Goal: Transaction & Acquisition: Subscribe to service/newsletter

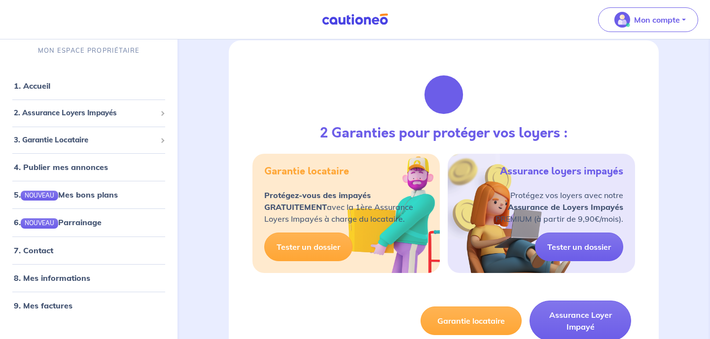
scroll to position [541, 0]
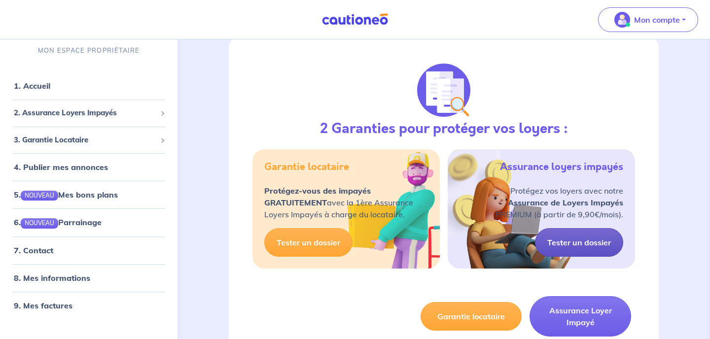
click at [583, 246] on link "Tester un dossier" at bounding box center [579, 242] width 88 height 29
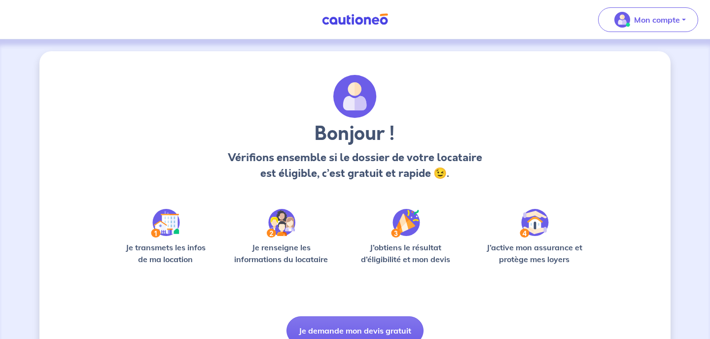
scroll to position [45, 0]
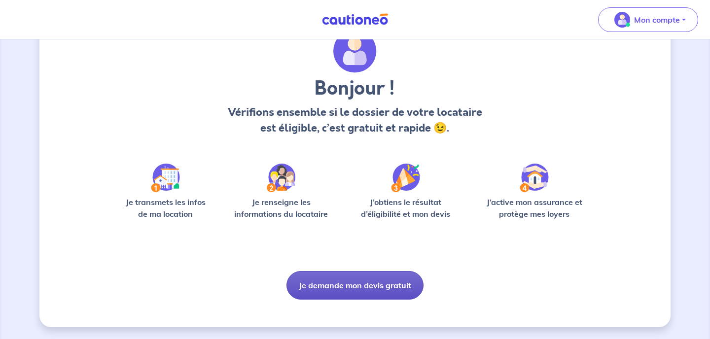
click at [344, 289] on button "Je demande mon devis gratuit" at bounding box center [355, 285] width 137 height 29
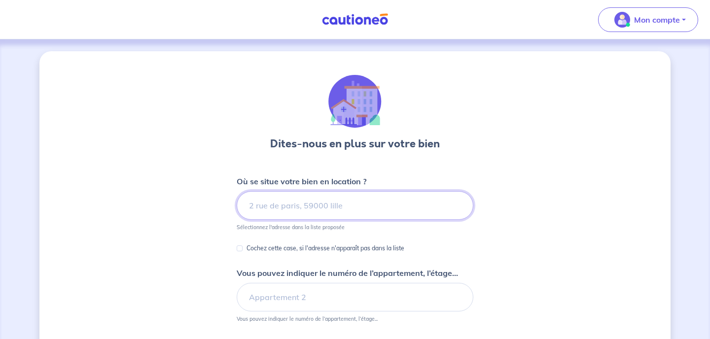
click at [273, 209] on input at bounding box center [355, 205] width 237 height 29
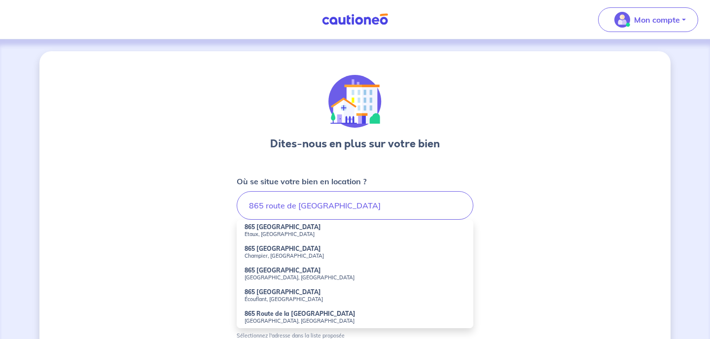
click at [261, 229] on strong "865 [GEOGRAPHIC_DATA]" at bounding box center [283, 226] width 76 height 7
type input "865 [GEOGRAPHIC_DATA], [GEOGRAPHIC_DATA], [GEOGRAPHIC_DATA]"
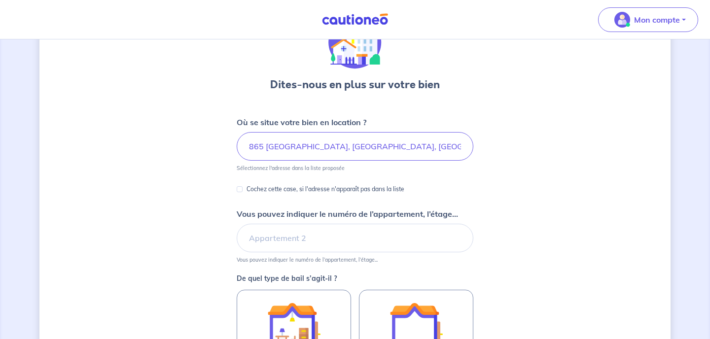
scroll to position [60, 0]
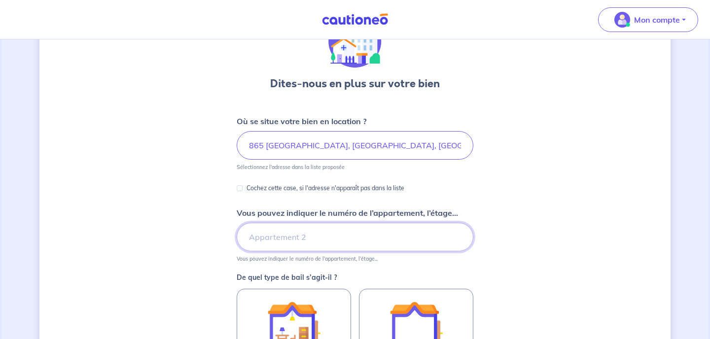
click at [293, 235] on input "Vous pouvez indiquer le numéro de l’appartement, l’étage..." at bounding box center [355, 237] width 237 height 29
type input "rez"
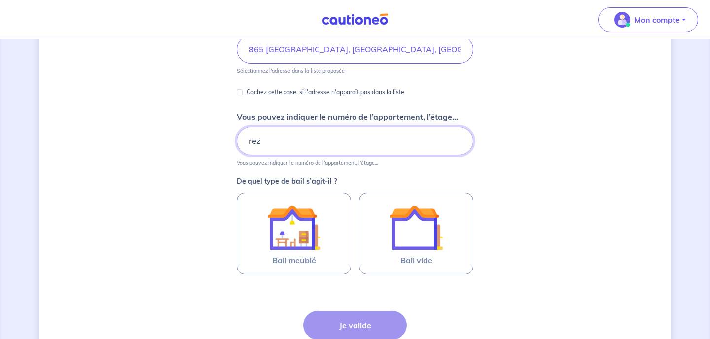
scroll to position [160, 0]
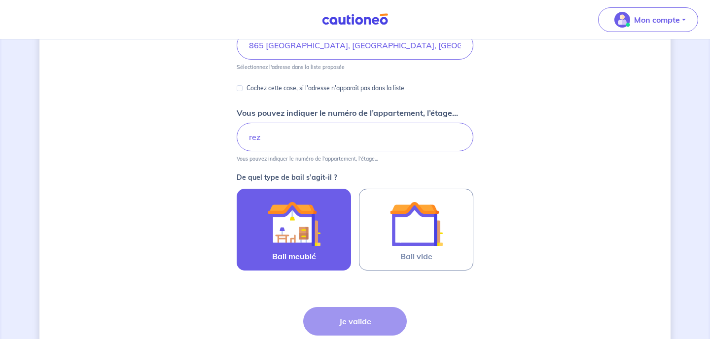
click at [305, 217] on img at bounding box center [293, 223] width 53 height 53
click at [0, 0] on input "Bail meublé" at bounding box center [0, 0] width 0 height 0
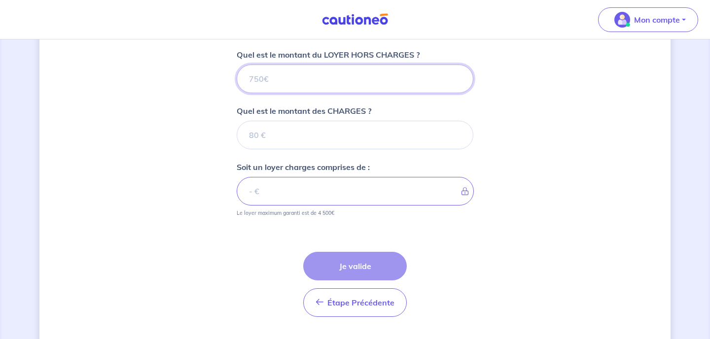
scroll to position [391, 0]
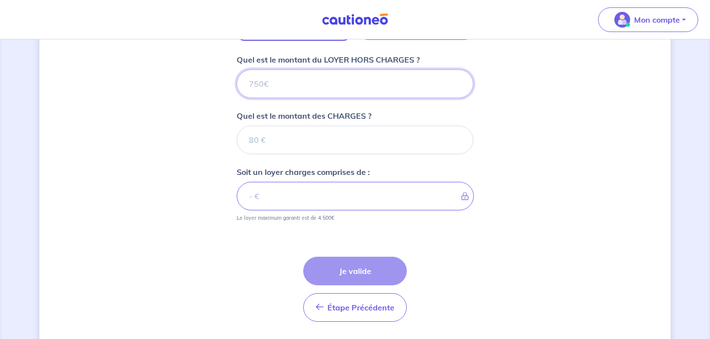
click at [287, 86] on input "Quel est le montant du LOYER HORS CHARGES ?" at bounding box center [355, 84] width 237 height 29
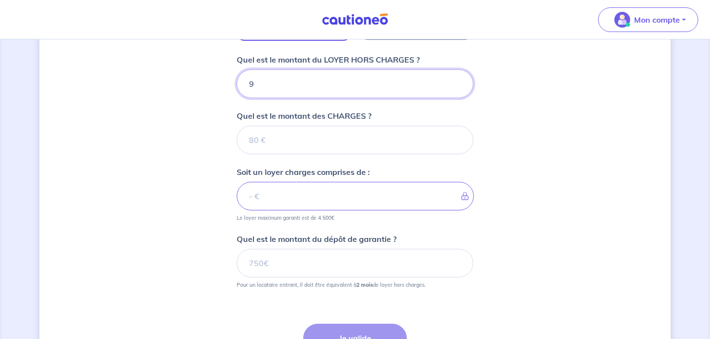
type input "94"
type input "940"
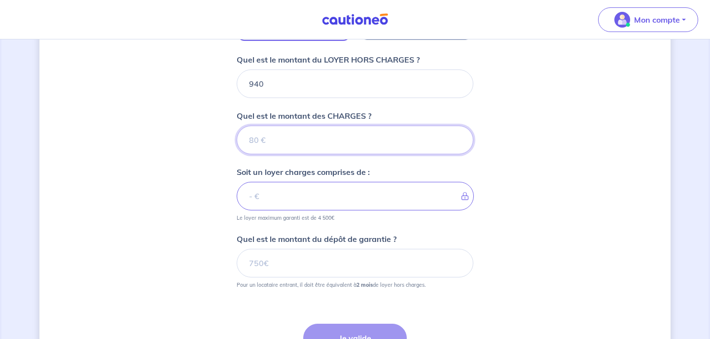
click at [287, 140] on input "Quel est le montant des CHARGES ?" at bounding box center [355, 140] width 237 height 29
type input "100"
type input "1040"
type input "100"
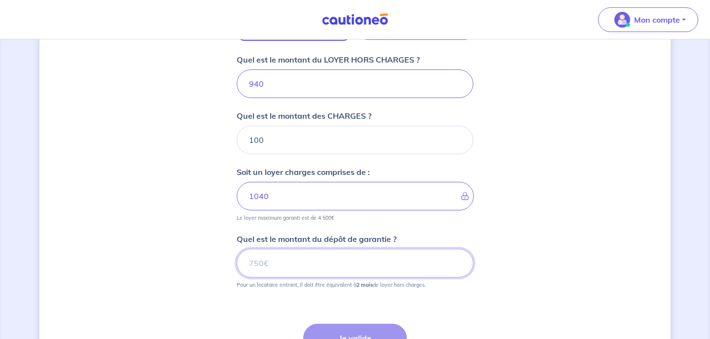
click at [283, 264] on input "Quel est le montant du dépôt de garantie ?" at bounding box center [355, 263] width 237 height 29
type input "1880"
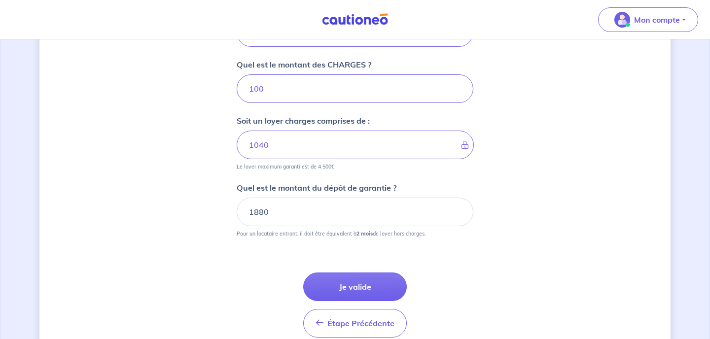
scroll to position [464, 0]
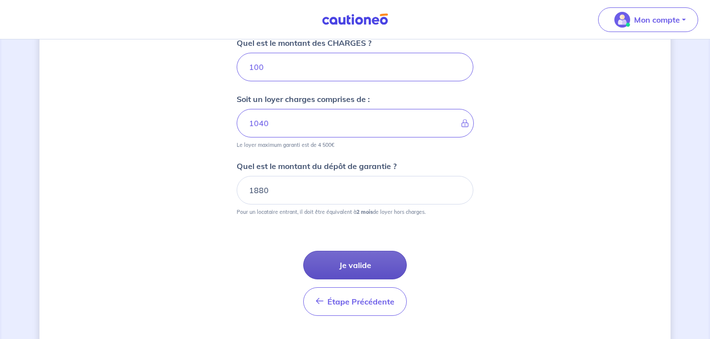
click at [369, 269] on button "Je valide" at bounding box center [355, 265] width 104 height 29
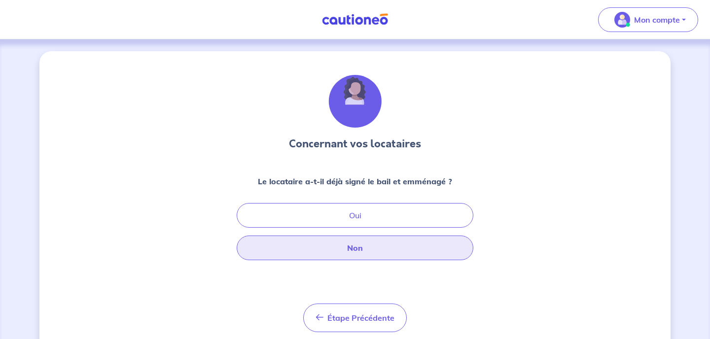
click at [354, 251] on button "Non" at bounding box center [355, 248] width 237 height 25
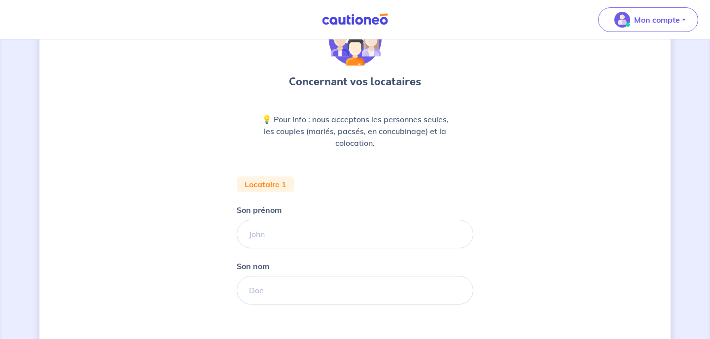
scroll to position [64, 0]
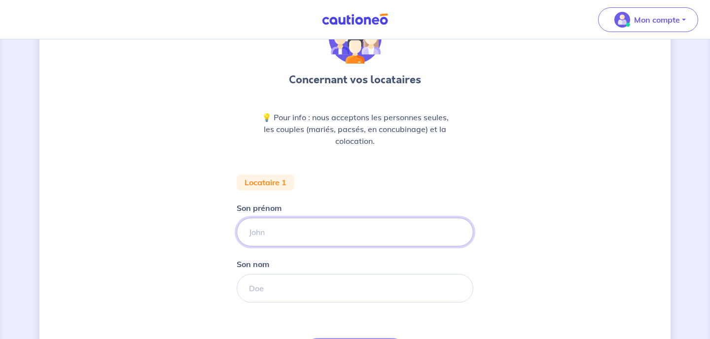
click at [286, 228] on input "Son prénom" at bounding box center [355, 232] width 237 height 29
type input "[PERSON_NAME]"
click at [271, 289] on input "Son nom" at bounding box center [355, 288] width 237 height 29
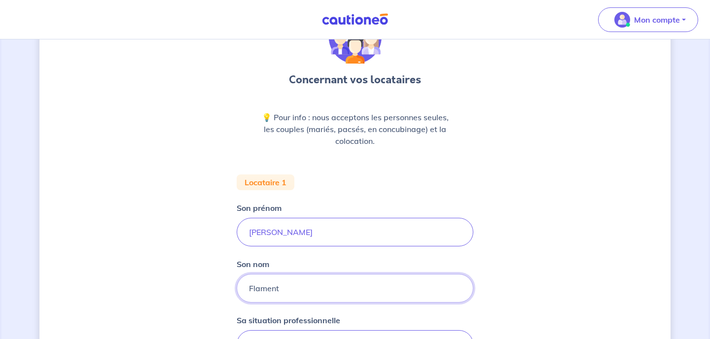
type input "Flament"
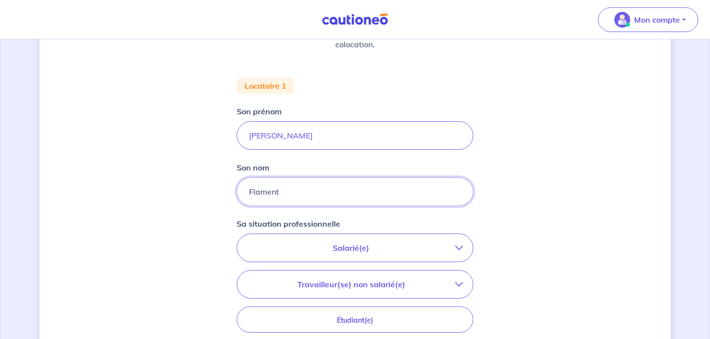
scroll to position [162, 0]
click at [362, 246] on p "Salarié(e)" at bounding box center [351, 247] width 208 height 12
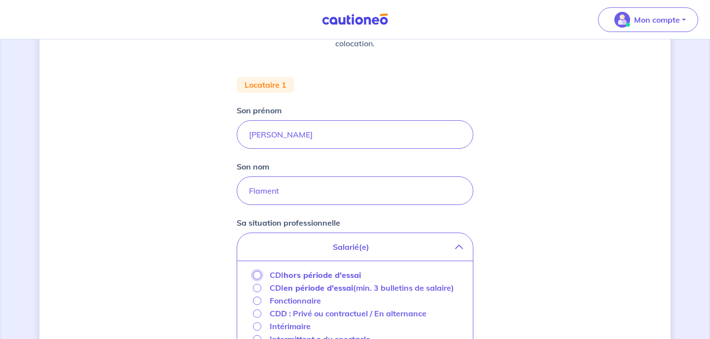
click at [258, 275] on input "CDI hors période d'essai" at bounding box center [257, 275] width 8 height 8
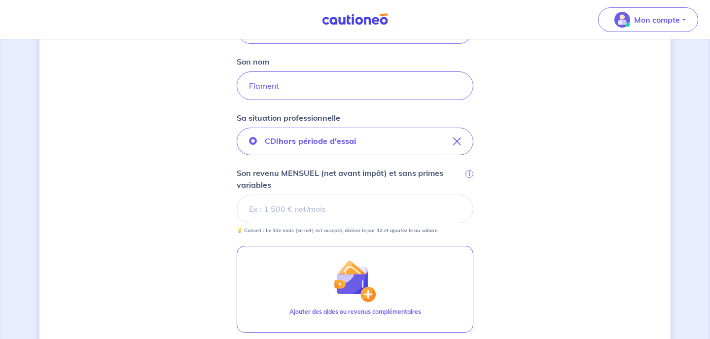
scroll to position [267, 0]
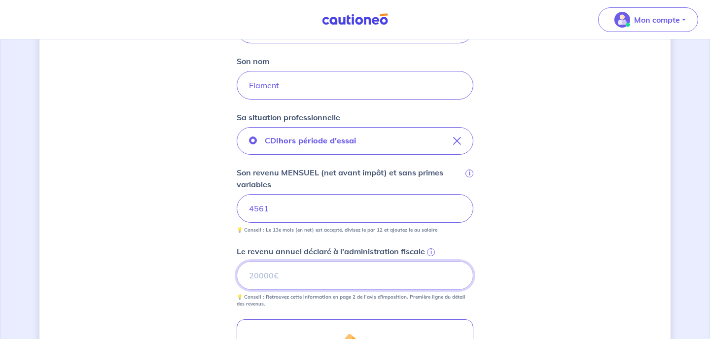
click at [277, 282] on input "Le revenu annuel déclaré à l'administration fiscale i" at bounding box center [355, 275] width 237 height 29
click at [457, 280] on input "0" at bounding box center [355, 275] width 237 height 29
click at [457, 275] on input "0.01" at bounding box center [355, 275] width 237 height 29
drag, startPoint x: 380, startPoint y: 270, endPoint x: 179, endPoint y: 272, distance: 201.7
click at [178, 272] on div "Concernant vos locataires 💡 Pour info : nous acceptons les personnes seules, le…" at bounding box center [354, 169] width 631 height 770
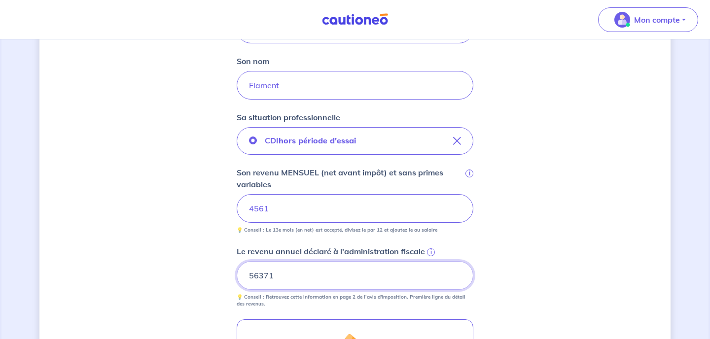
type input "56371"
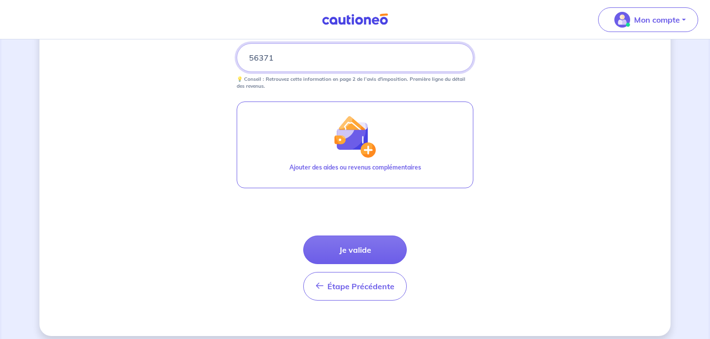
scroll to position [486, 0]
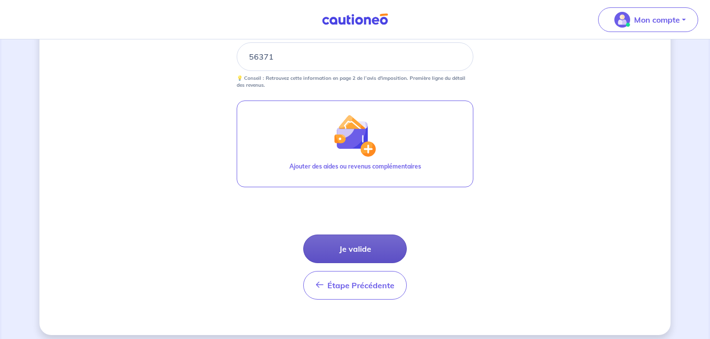
click at [380, 243] on button "Je valide" at bounding box center [355, 249] width 104 height 29
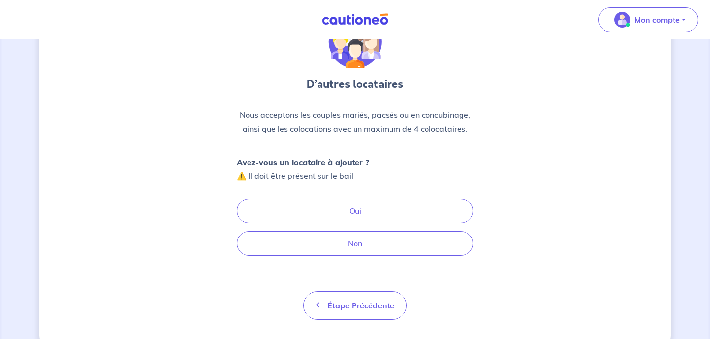
scroll to position [80, 0]
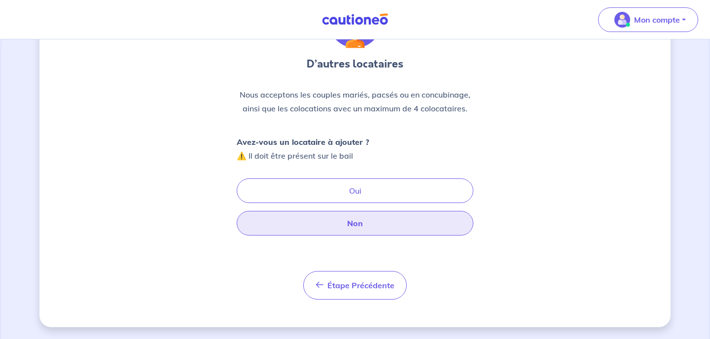
click at [358, 224] on button "Non" at bounding box center [355, 223] width 237 height 25
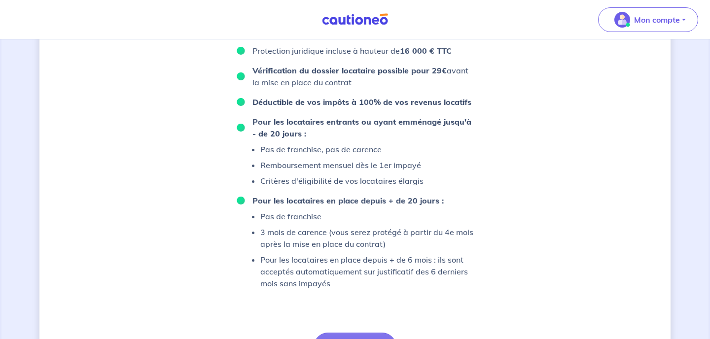
scroll to position [693, 0]
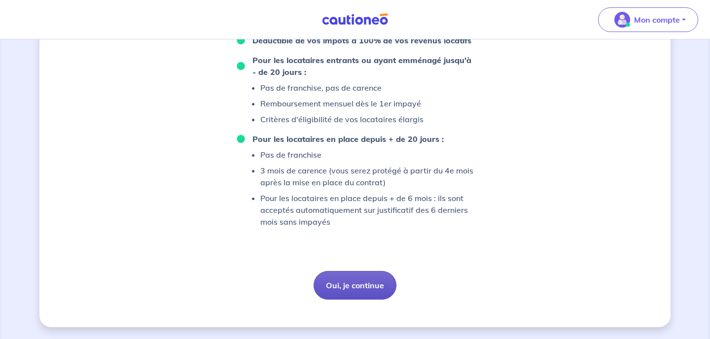
click at [357, 287] on button "Oui, je continue" at bounding box center [355, 285] width 83 height 29
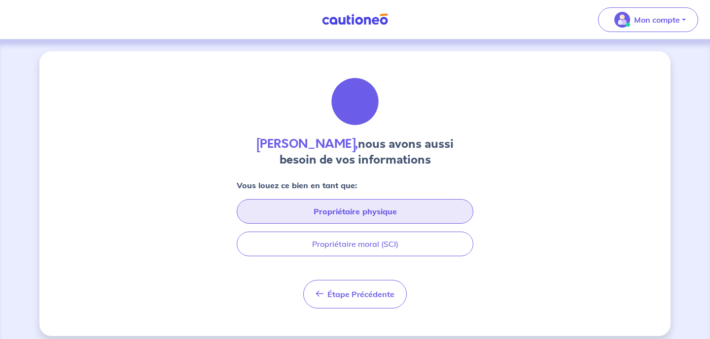
click at [376, 212] on button "Propriétaire physique" at bounding box center [355, 211] width 237 height 25
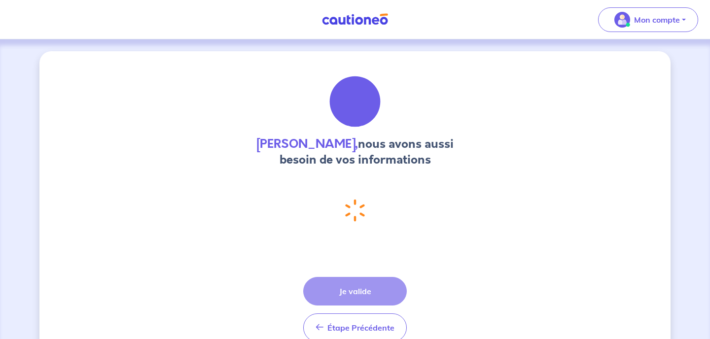
select select "FR"
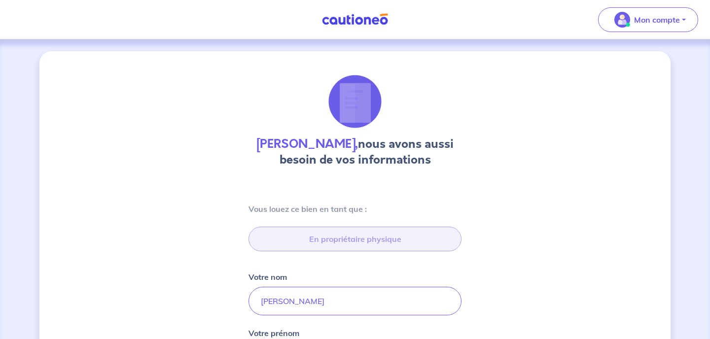
type input "[GEOGRAPHIC_DATA]"
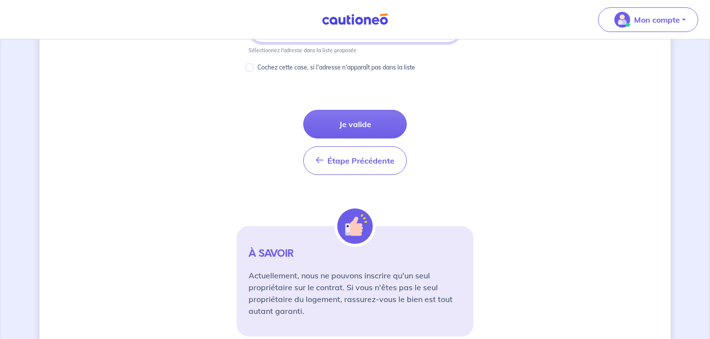
scroll to position [613, 0]
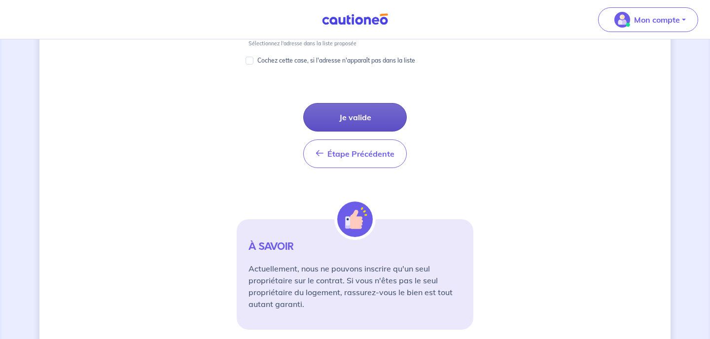
click at [364, 126] on button "Je valide" at bounding box center [355, 117] width 104 height 29
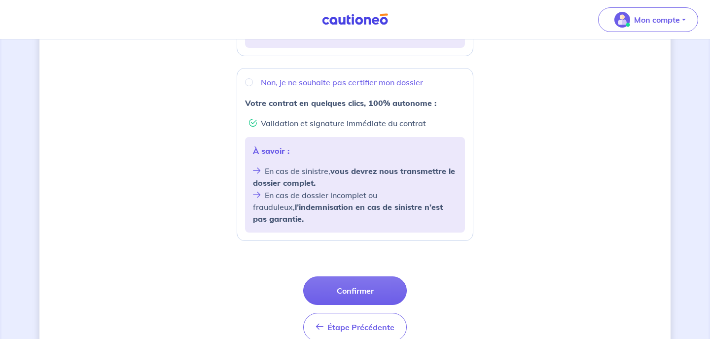
scroll to position [364, 0]
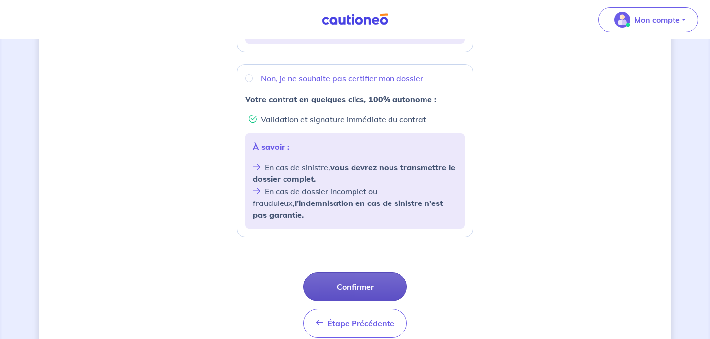
click at [360, 273] on button "Confirmer" at bounding box center [355, 287] width 104 height 29
click at [248, 79] on input "Non, je ne souhaite pas certifier mon dossier" at bounding box center [249, 78] width 8 height 8
radio input "true"
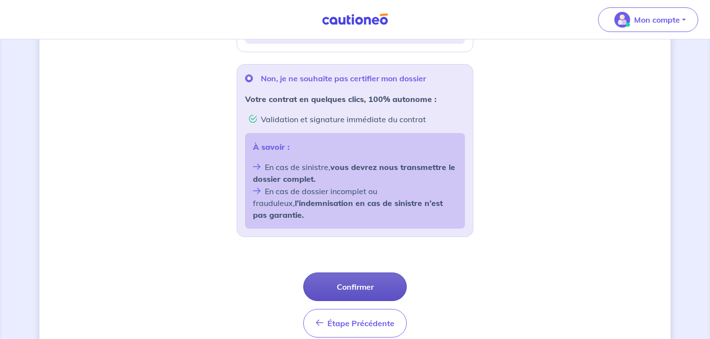
click at [369, 275] on button "Confirmer" at bounding box center [355, 287] width 104 height 29
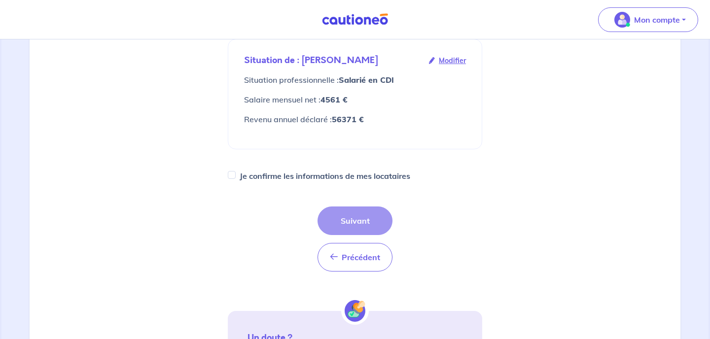
scroll to position [176, 0]
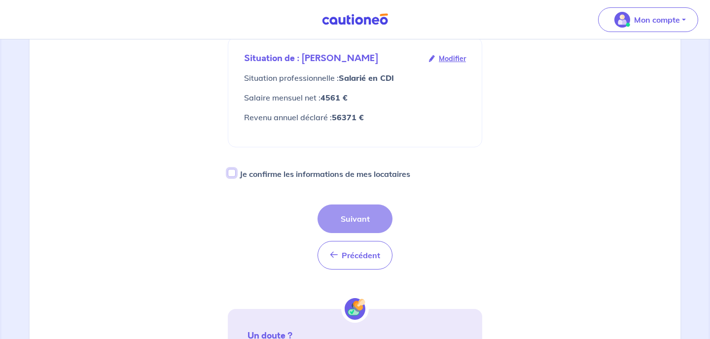
click at [231, 169] on input "Je confirme les informations de mes locataires" at bounding box center [232, 173] width 8 height 8
checkbox input "true"
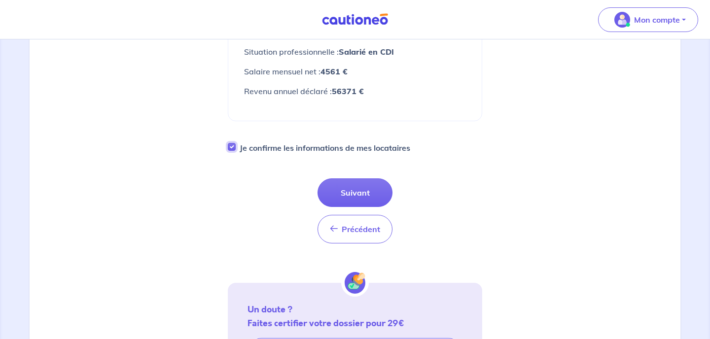
scroll to position [203, 0]
click at [346, 178] on button "Suivant" at bounding box center [355, 192] width 75 height 29
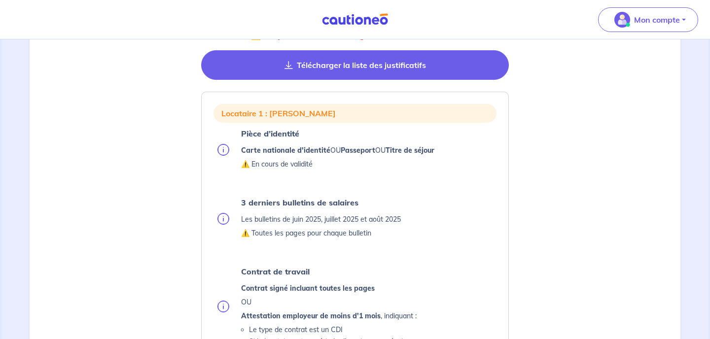
scroll to position [169, 0]
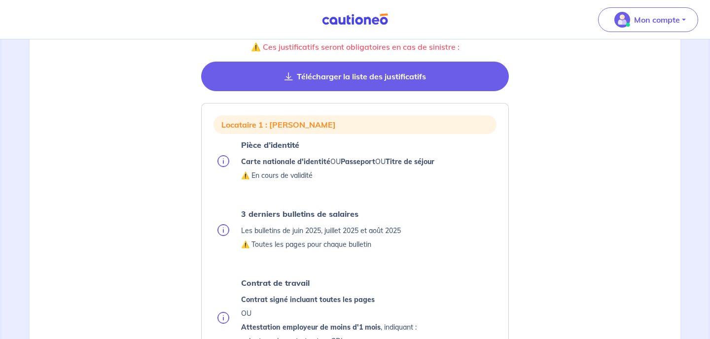
click at [374, 77] on button "Télécharger la liste des justificatifs" at bounding box center [355, 77] width 308 height 30
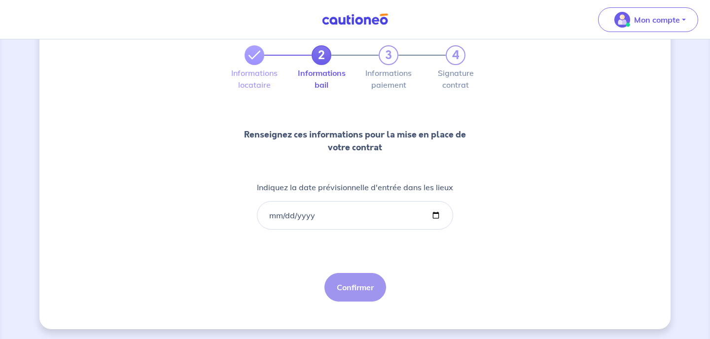
scroll to position [55, 0]
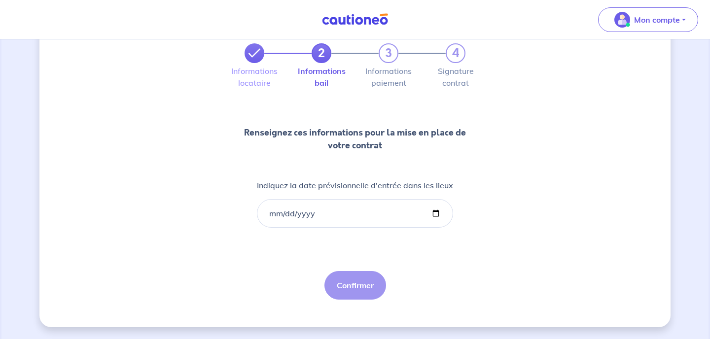
click at [247, 55] on link at bounding box center [255, 53] width 20 height 20
click at [255, 55] on icon at bounding box center [255, 53] width 12 height 12
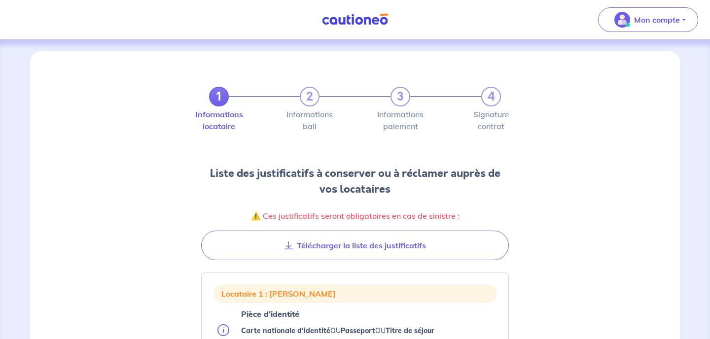
scroll to position [55, 0]
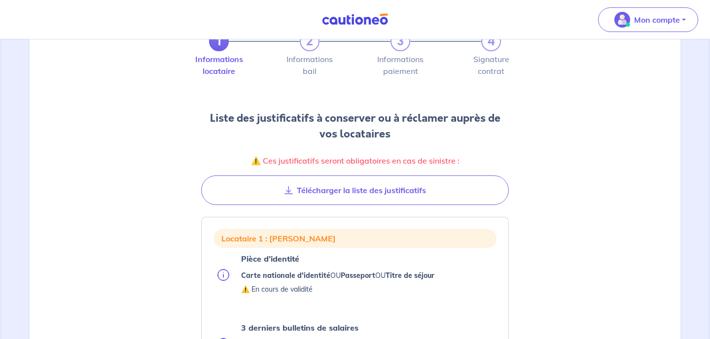
click at [224, 277] on img at bounding box center [223, 275] width 12 height 12
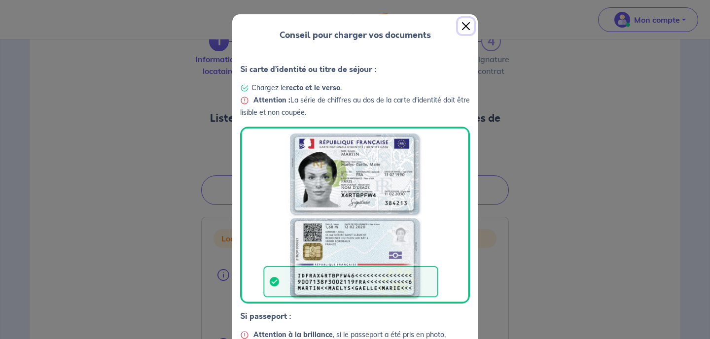
click at [466, 24] on button "Close" at bounding box center [466, 26] width 16 height 16
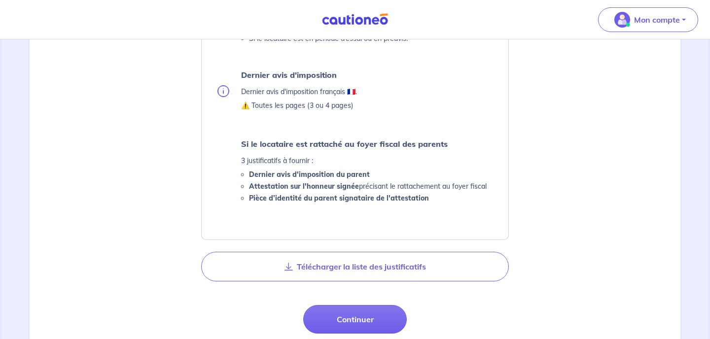
scroll to position [484, 0]
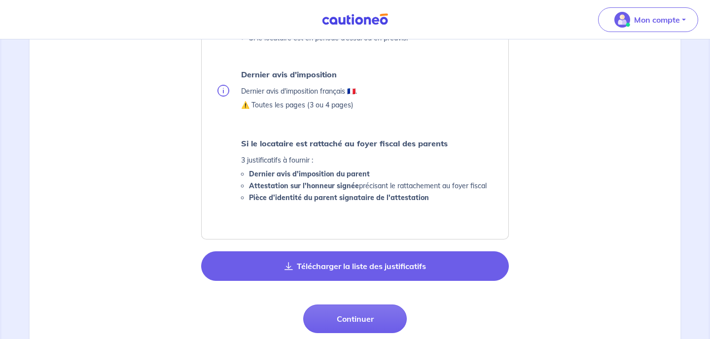
click at [400, 269] on button "Télécharger la liste des justificatifs" at bounding box center [355, 267] width 308 height 30
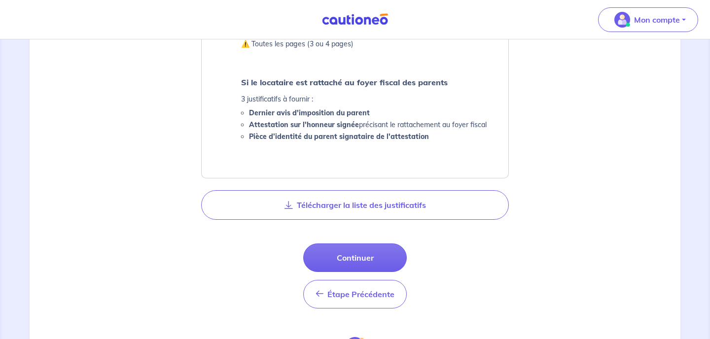
scroll to position [546, 0]
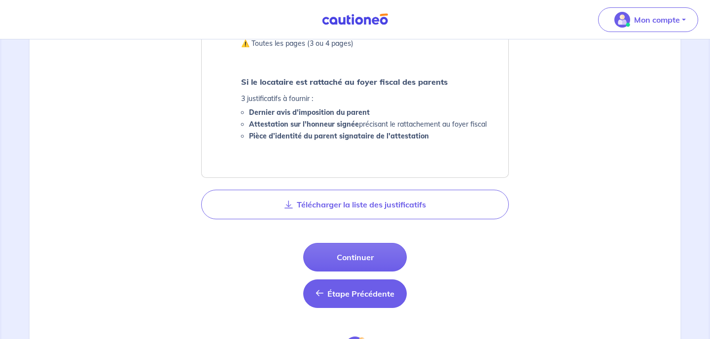
click at [334, 291] on span "Étape Précédente" at bounding box center [360, 294] width 67 height 10
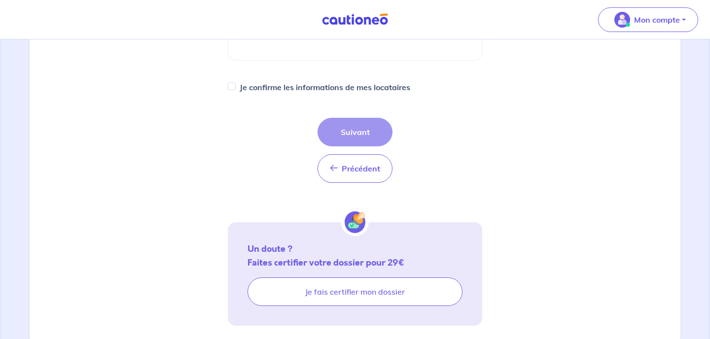
scroll to position [281, 0]
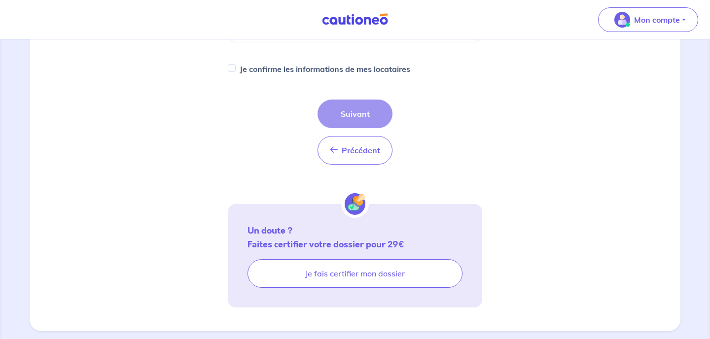
click at [363, 100] on div "Précédent Précédent Suivant" at bounding box center [355, 132] width 75 height 65
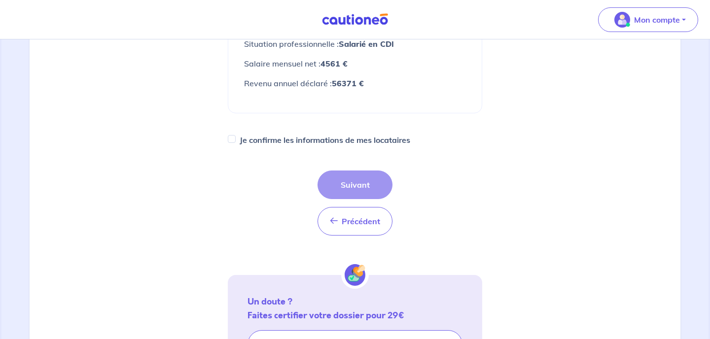
scroll to position [212, 0]
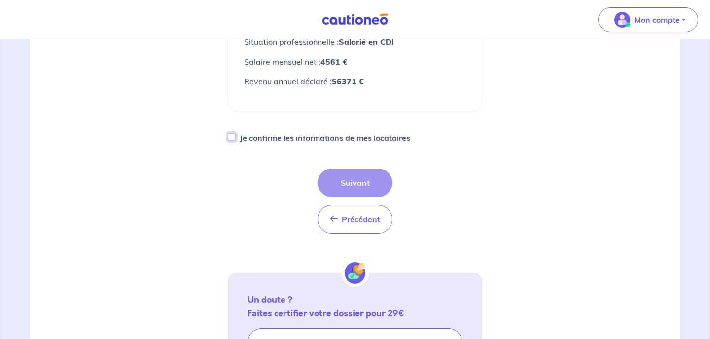
click at [233, 133] on input "Je confirme les informations de mes locataires" at bounding box center [232, 137] width 8 height 8
checkbox input "true"
click at [359, 172] on button "Suivant" at bounding box center [355, 183] width 75 height 29
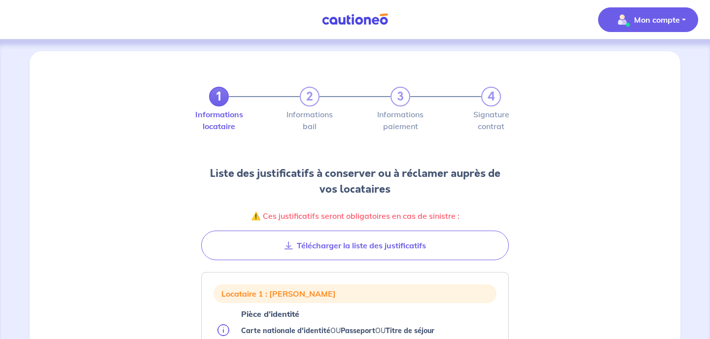
click at [671, 21] on p "Mon compte" at bounding box center [657, 20] width 46 height 12
click at [626, 61] on link "Mes informations" at bounding box center [638, 61] width 79 height 16
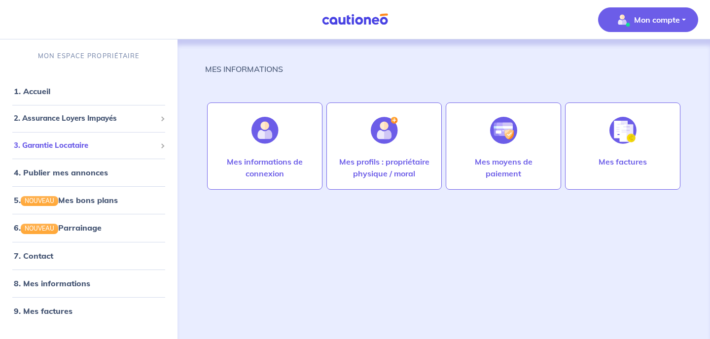
click at [78, 145] on span "3. Garantie Locataire" at bounding box center [85, 145] width 143 height 11
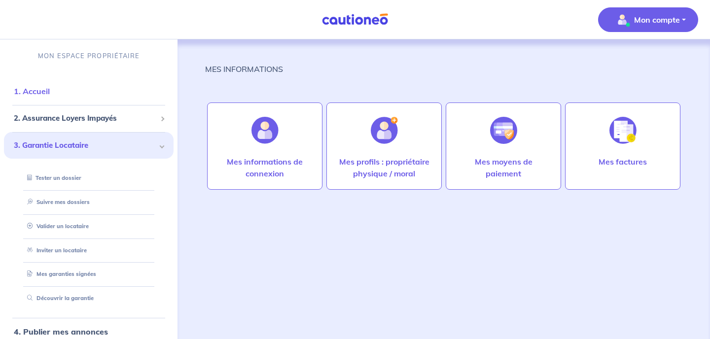
click at [46, 90] on link "1. Accueil" at bounding box center [32, 91] width 36 height 10
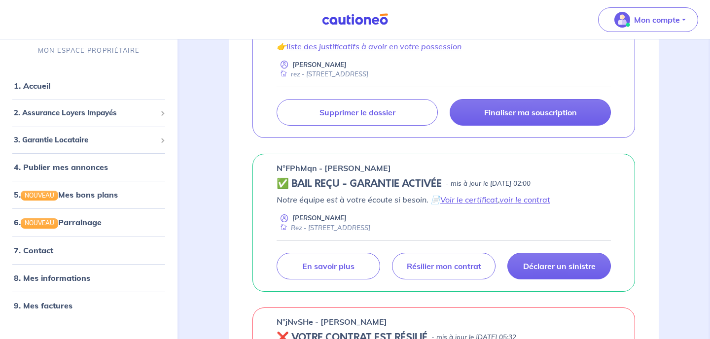
scroll to position [261, 0]
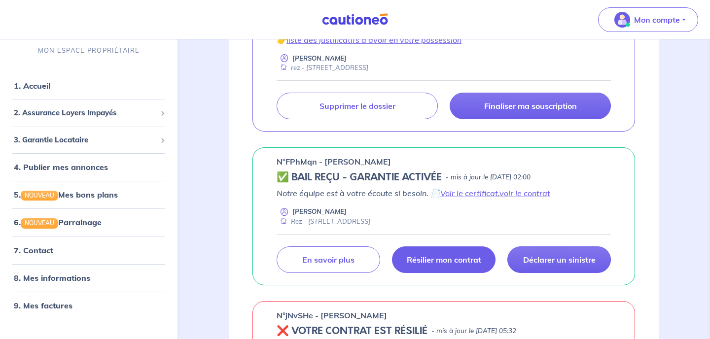
click at [432, 265] on link "Résilier mon contrat" at bounding box center [444, 260] width 104 height 27
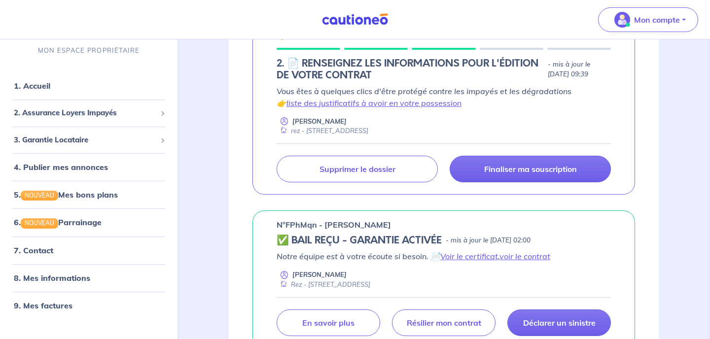
scroll to position [196, 0]
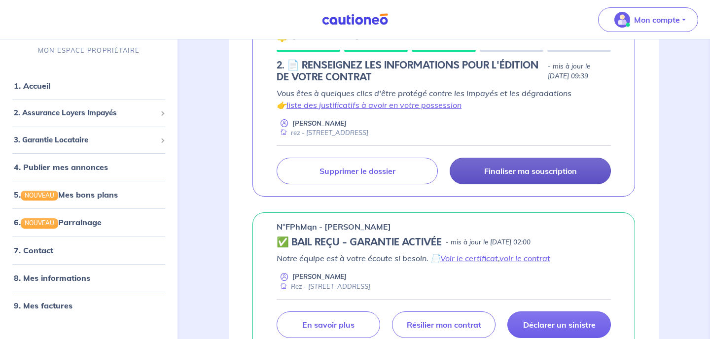
click at [528, 173] on p "Finaliser ma souscription" at bounding box center [530, 171] width 93 height 10
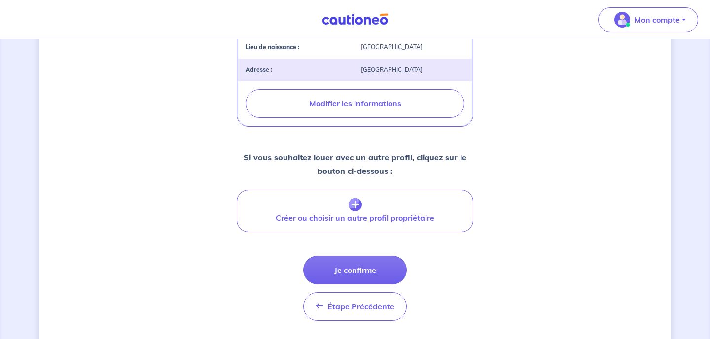
scroll to position [353, 0]
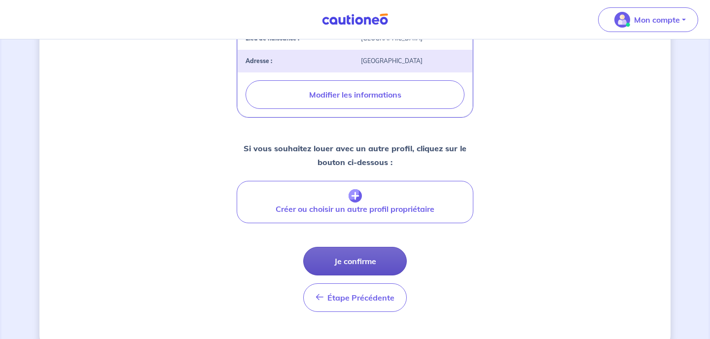
click at [342, 267] on button "Je confirme" at bounding box center [355, 261] width 104 height 29
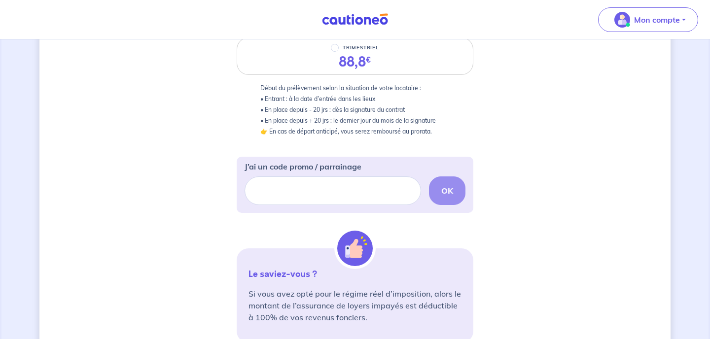
scroll to position [197, 0]
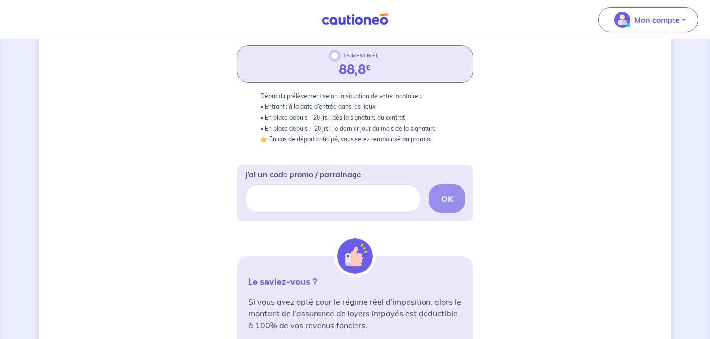
click at [333, 55] on input "TRIMESTRIEL" at bounding box center [335, 56] width 8 height 8
radio input "true"
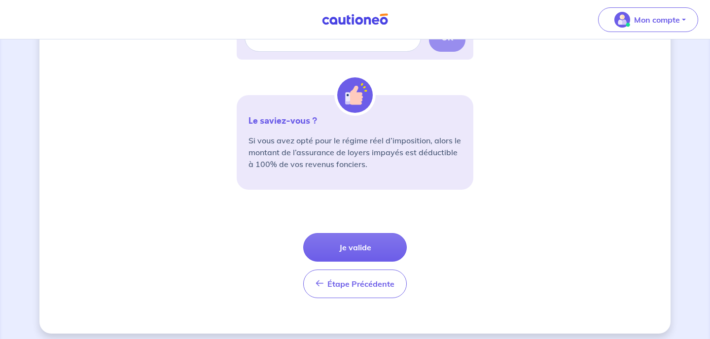
scroll to position [365, 0]
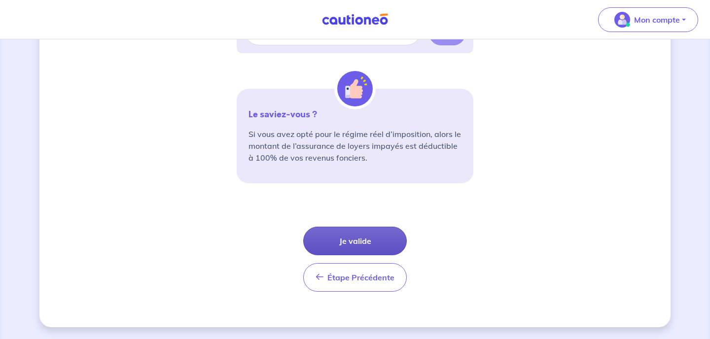
click at [374, 245] on button "Je valide" at bounding box center [355, 241] width 104 height 29
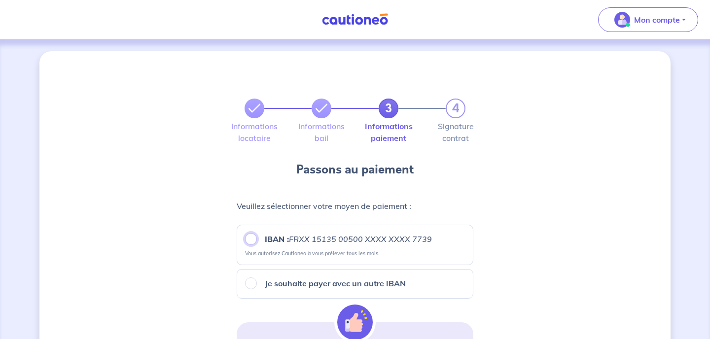
click at [249, 242] on input "IBAN : FRXX [FINANCIAL_ID] XXXX XXXX 7739" at bounding box center [251, 239] width 12 height 12
radio input "true"
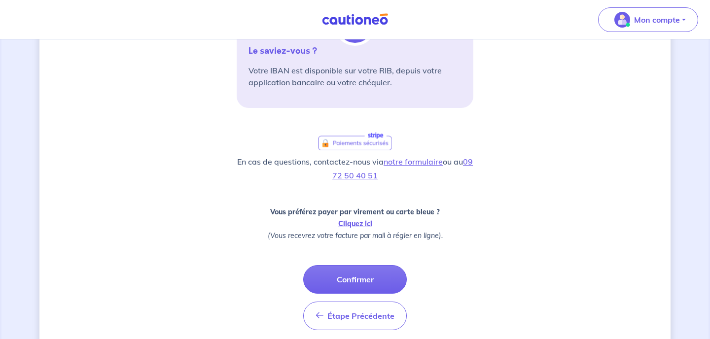
scroll to position [300, 0]
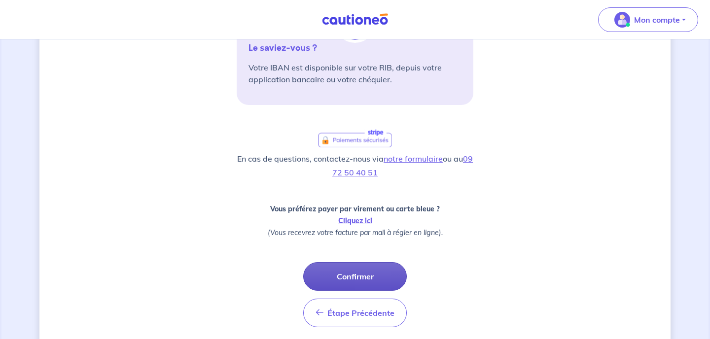
click at [350, 283] on button "Confirmer" at bounding box center [355, 276] width 104 height 29
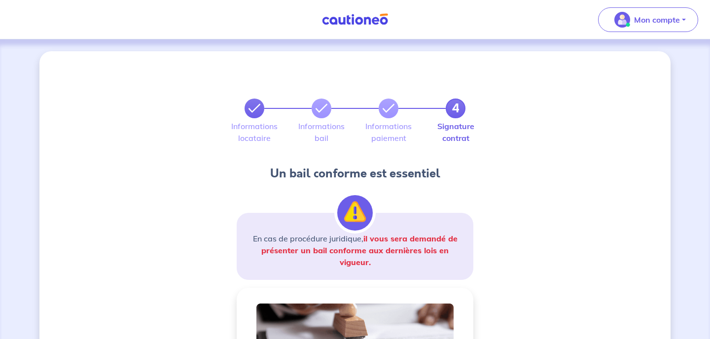
click at [256, 109] on icon at bounding box center [255, 109] width 12 height 12
click at [254, 130] on label "Informations locataire" at bounding box center [255, 132] width 20 height 20
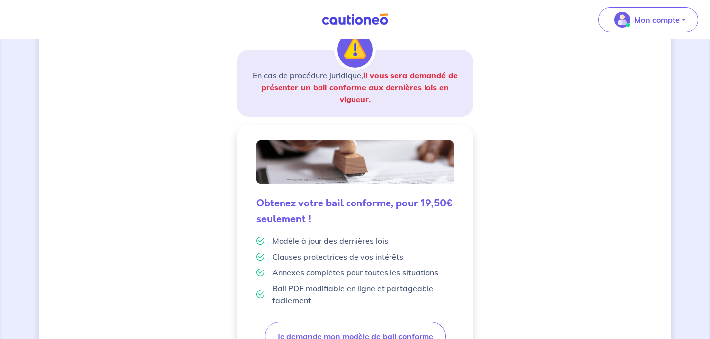
scroll to position [282, 0]
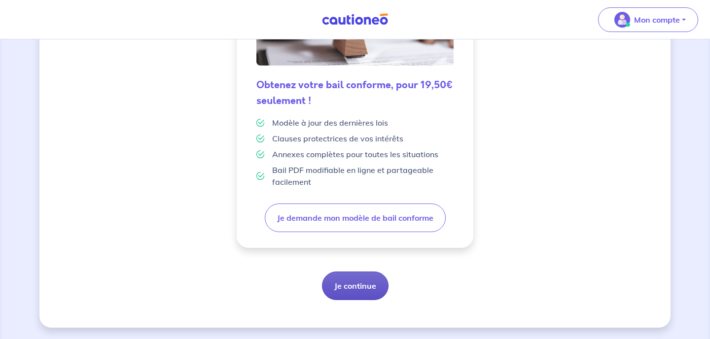
click at [353, 287] on button "Je continue" at bounding box center [355, 286] width 67 height 29
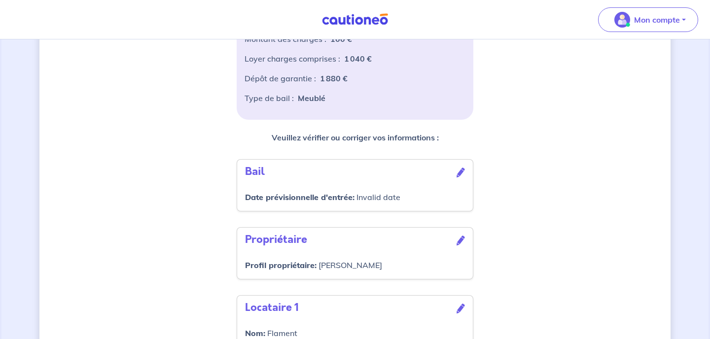
scroll to position [214, 0]
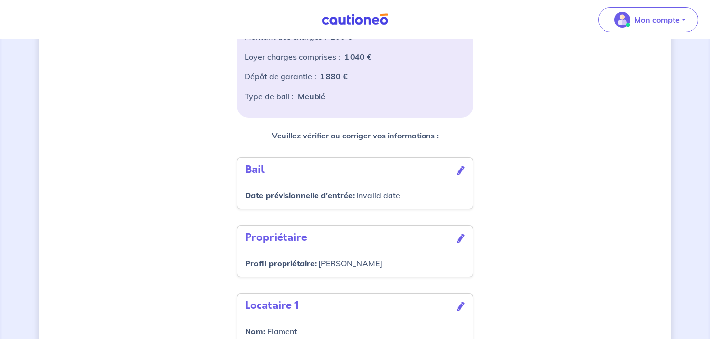
click at [460, 171] on icon at bounding box center [461, 171] width 8 height 10
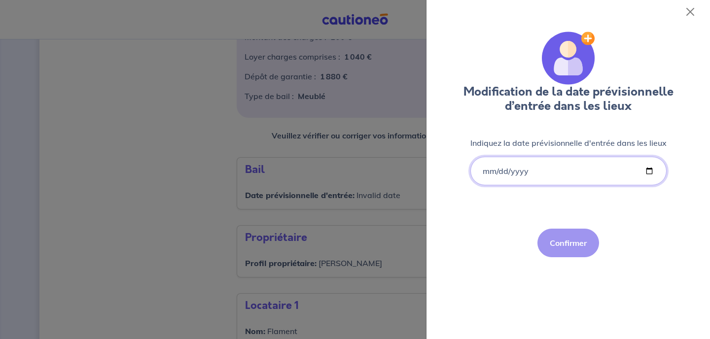
click at [649, 168] on input "Indiquez la date prévisionnelle d'entrée dans les lieux" at bounding box center [568, 171] width 196 height 29
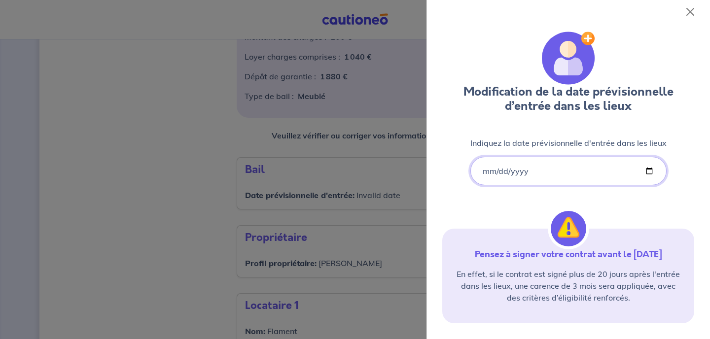
click at [649, 171] on input "[DATE]" at bounding box center [568, 171] width 196 height 29
type input "[DATE]"
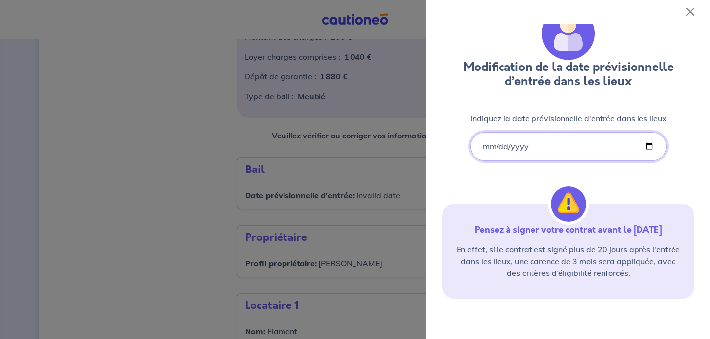
scroll to position [72, 0]
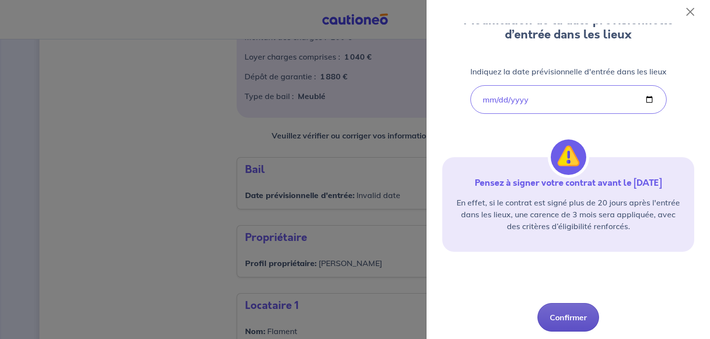
click at [569, 316] on button "Confirmer" at bounding box center [569, 317] width 62 height 29
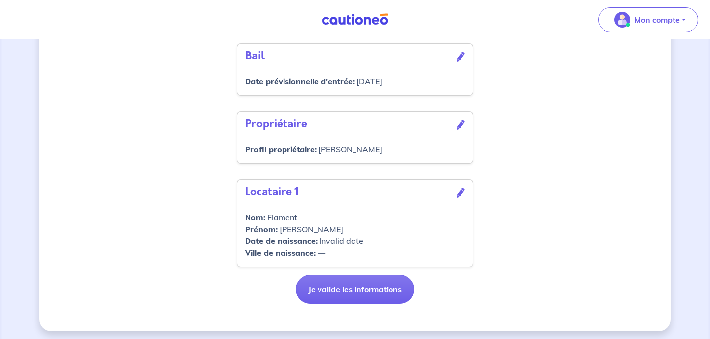
scroll to position [331, 0]
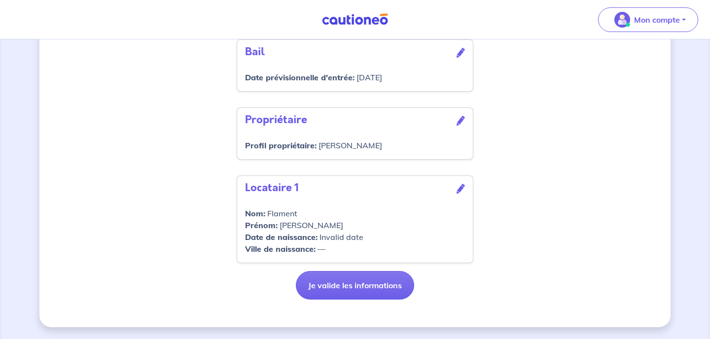
click at [460, 187] on icon at bounding box center [461, 189] width 8 height 10
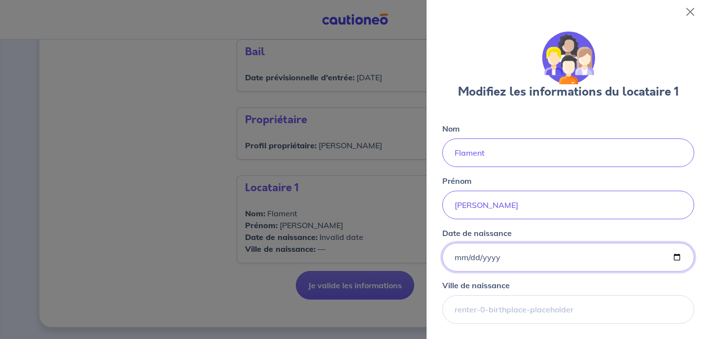
click at [461, 251] on input "Date de naissance" at bounding box center [568, 257] width 252 height 29
type input "[DATE]"
click at [557, 292] on div "Ville de naissance" at bounding box center [568, 302] width 252 height 44
click at [495, 314] on input "Ville de naissance" at bounding box center [568, 309] width 252 height 29
type input "Lille"
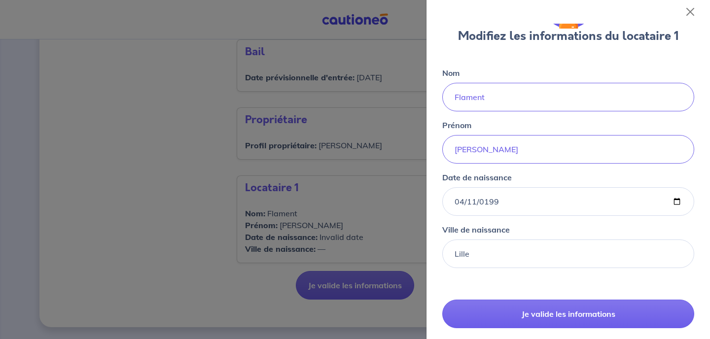
scroll to position [93, 0]
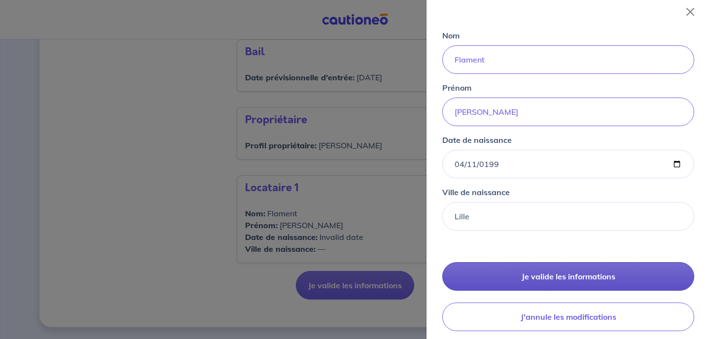
click at [563, 271] on button "Je valide les informations" at bounding box center [568, 276] width 252 height 29
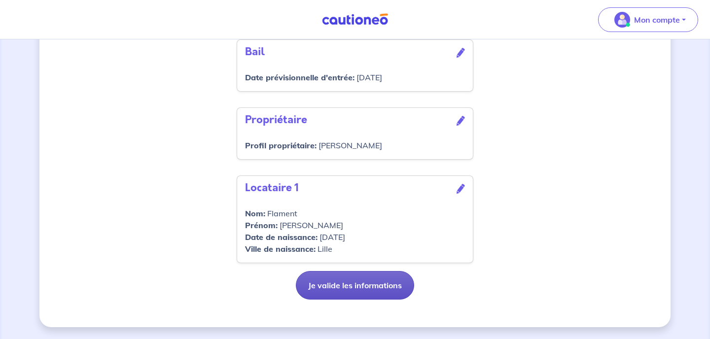
click at [365, 285] on button "Je valide les informations" at bounding box center [355, 285] width 118 height 29
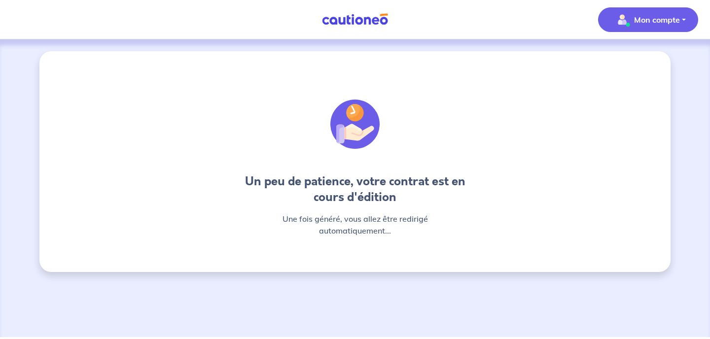
click at [671, 21] on p "Mon compte" at bounding box center [657, 20] width 46 height 12
click at [629, 56] on link "Mes informations" at bounding box center [638, 61] width 79 height 16
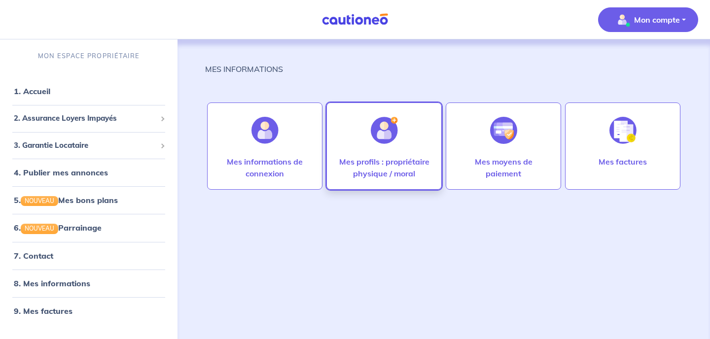
click at [383, 135] on img at bounding box center [384, 130] width 27 height 27
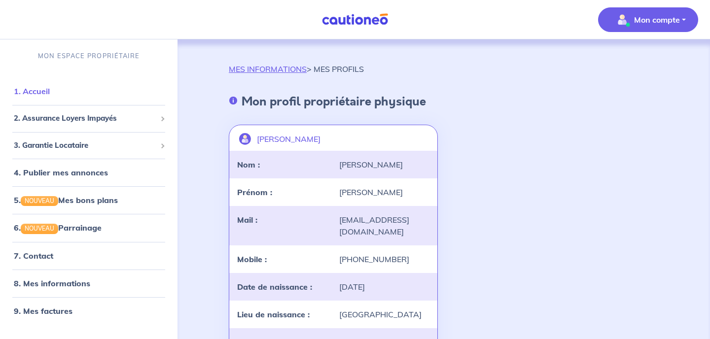
click at [46, 89] on link "1. Accueil" at bounding box center [32, 91] width 36 height 10
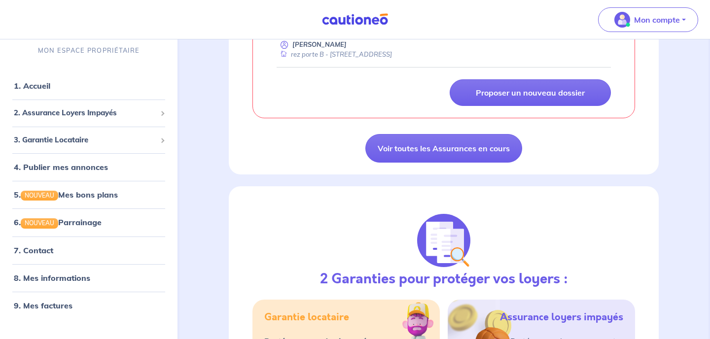
scroll to position [583, 0]
